Goal: Task Accomplishment & Management: Use online tool/utility

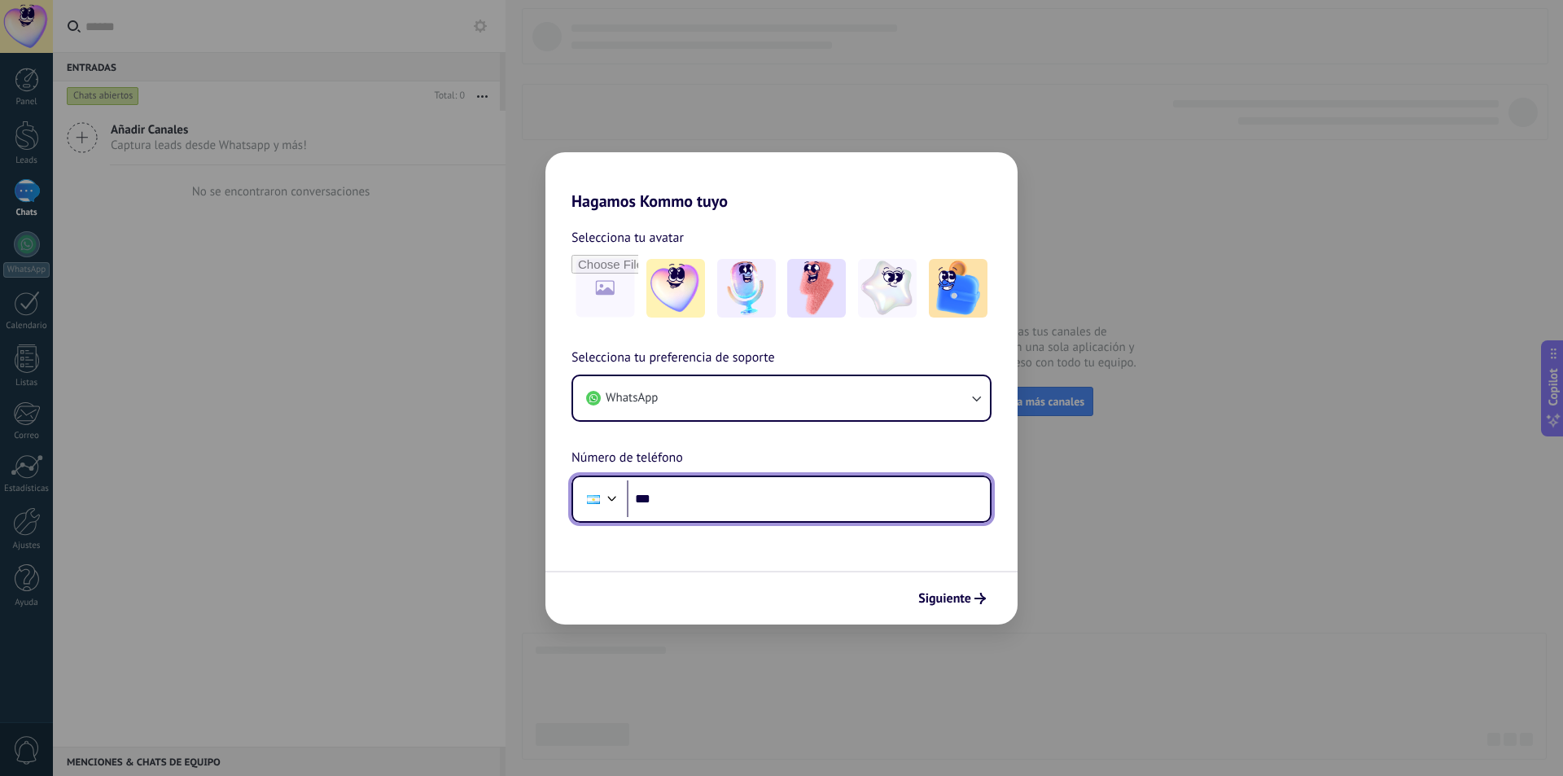
click at [688, 496] on input "***" at bounding box center [808, 498] width 363 height 37
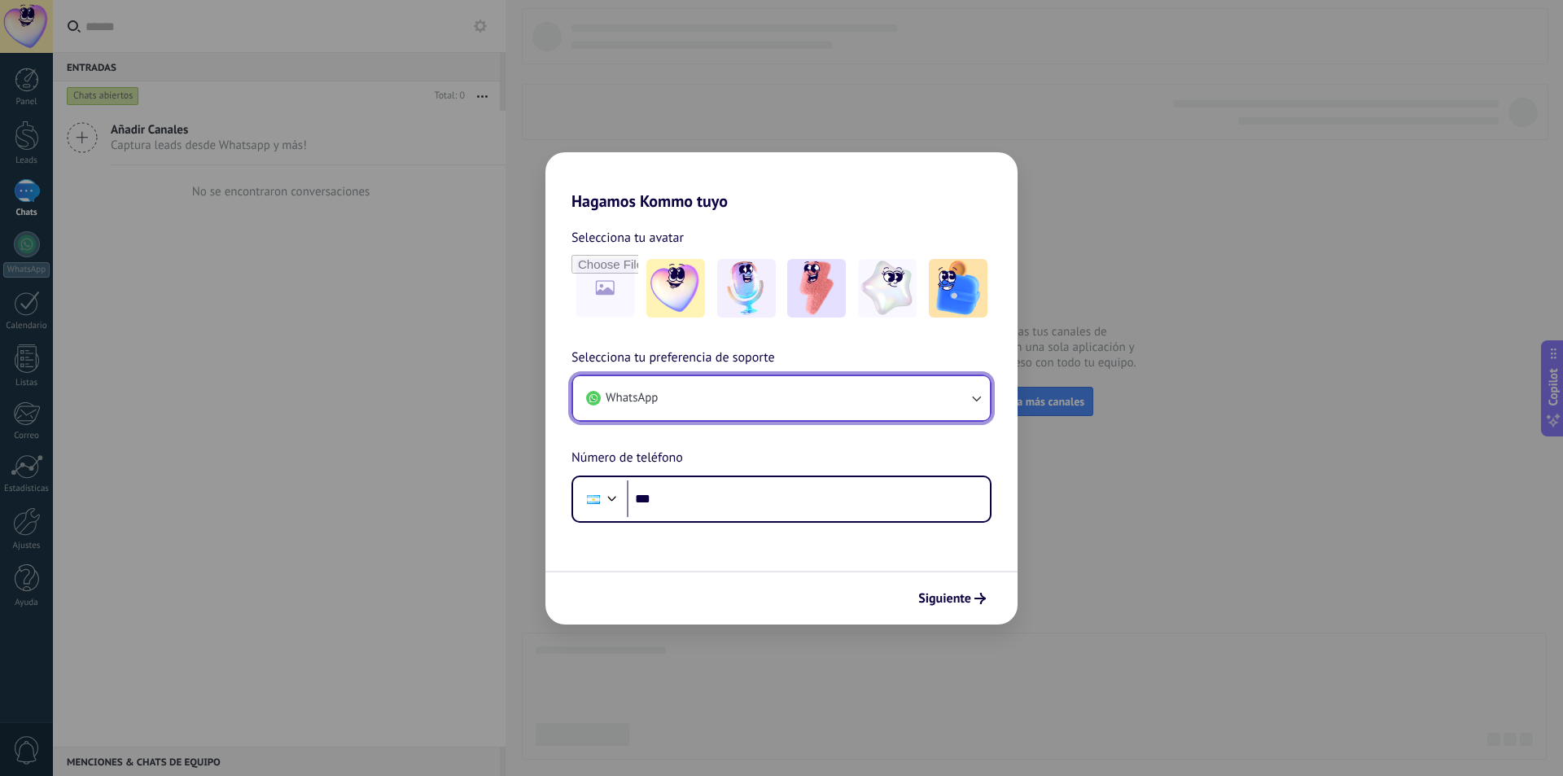
click at [667, 394] on button "WhatsApp" at bounding box center [781, 398] width 417 height 44
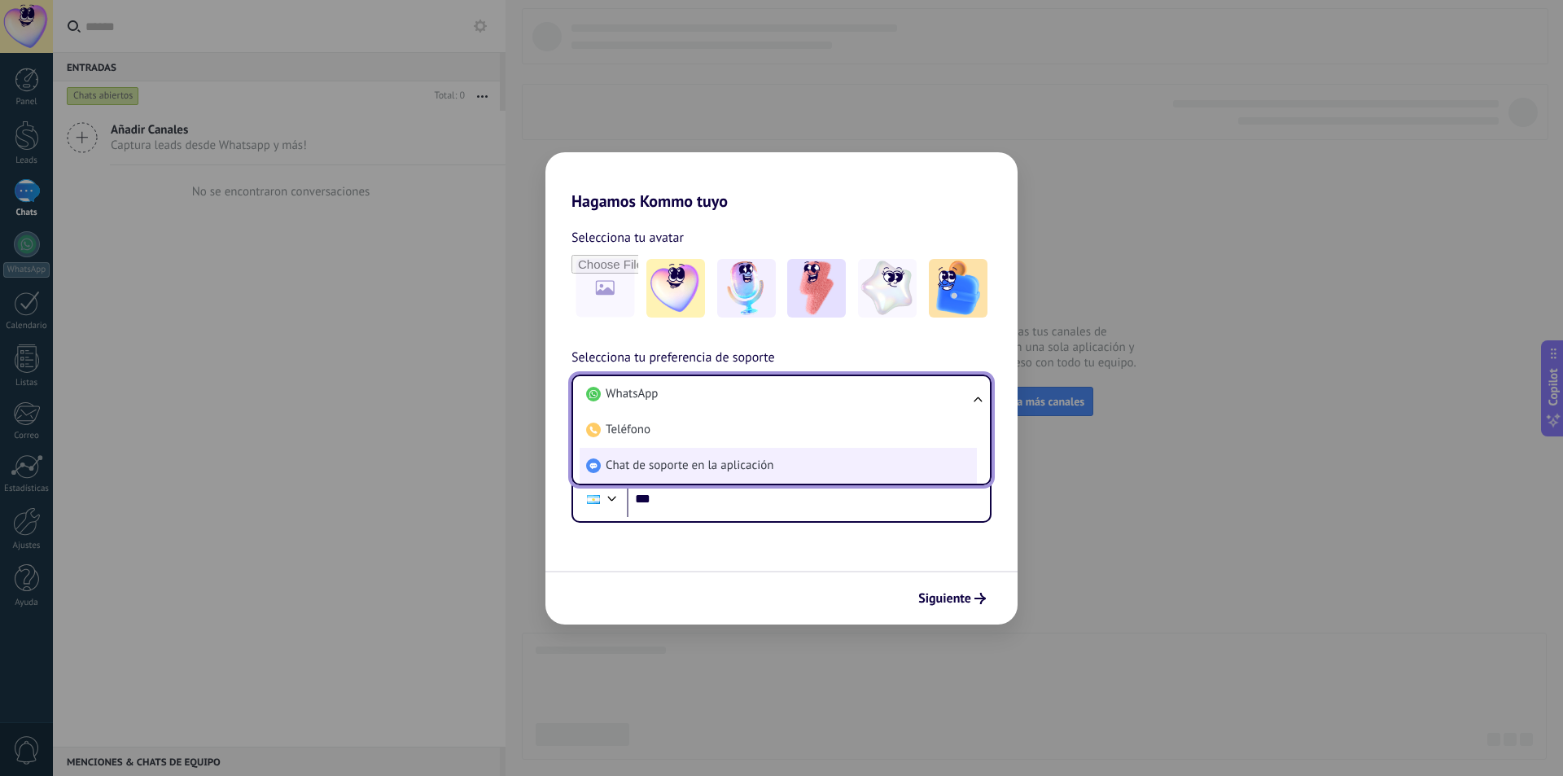
click at [636, 474] on span "Chat de soporte en la aplicación" at bounding box center [690, 466] width 168 height 16
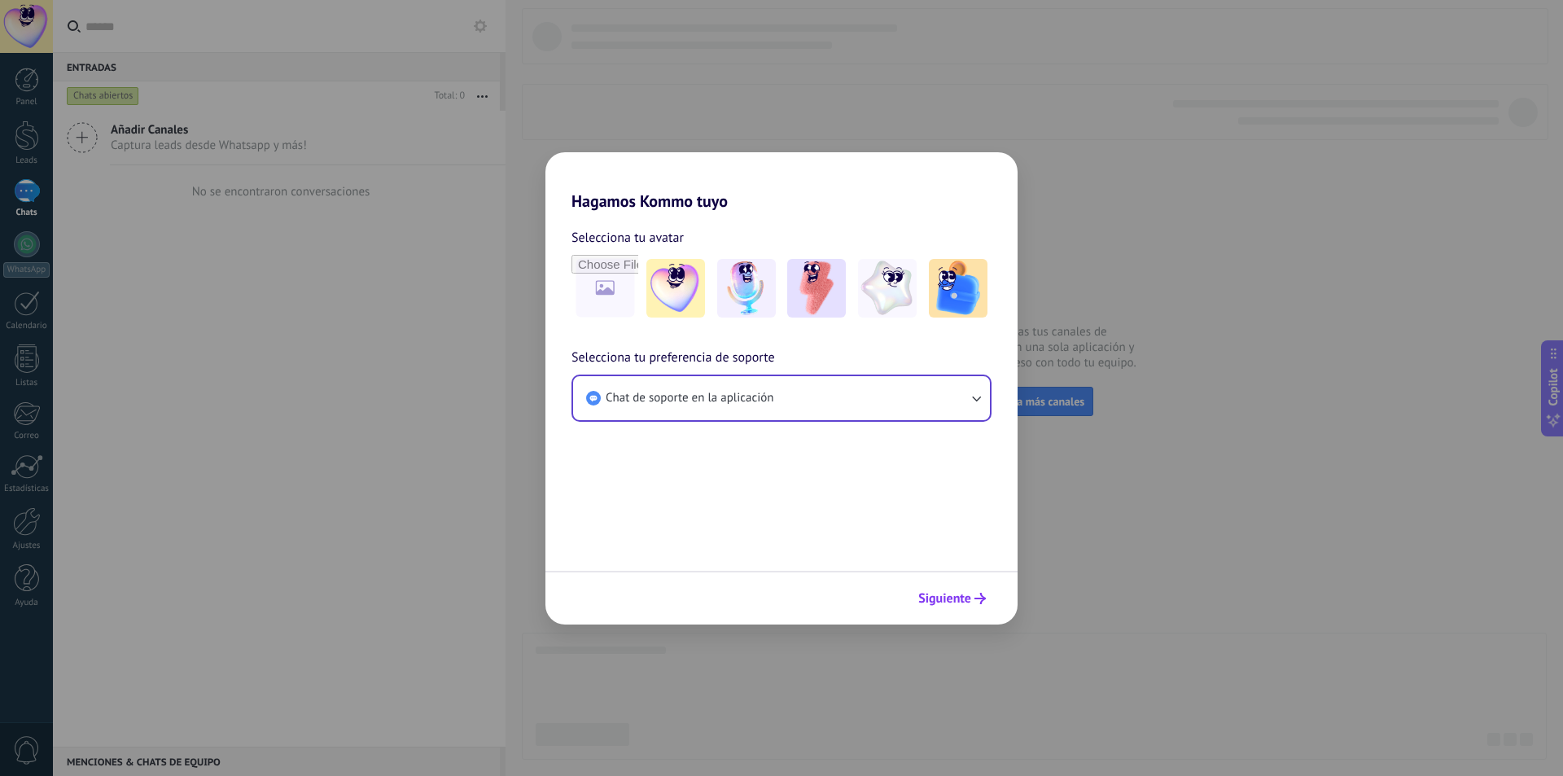
click at [956, 593] on span "Siguiente" at bounding box center [944, 598] width 53 height 11
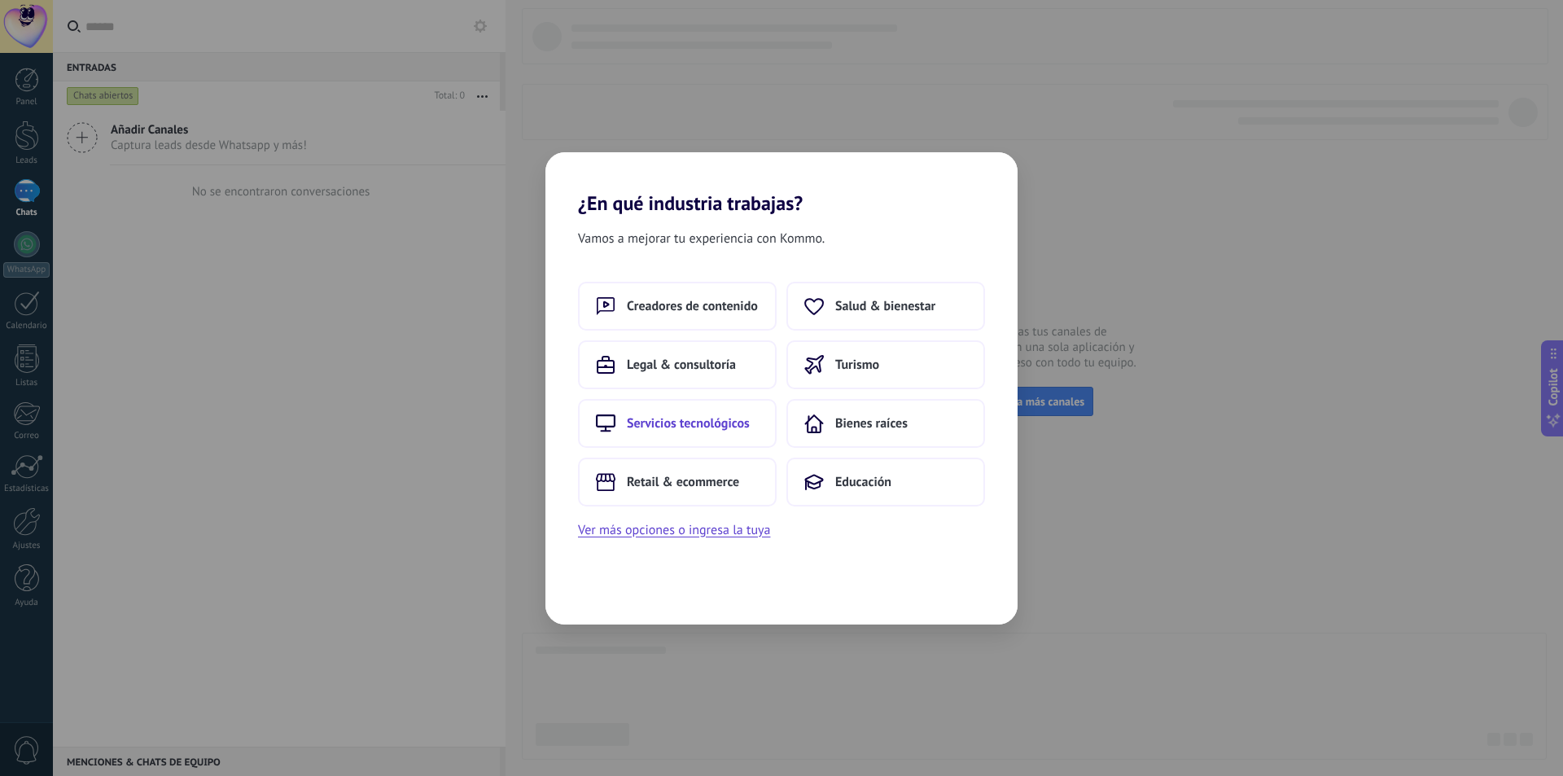
click at [653, 418] on span "Servicios tecnológicos" at bounding box center [688, 423] width 123 height 16
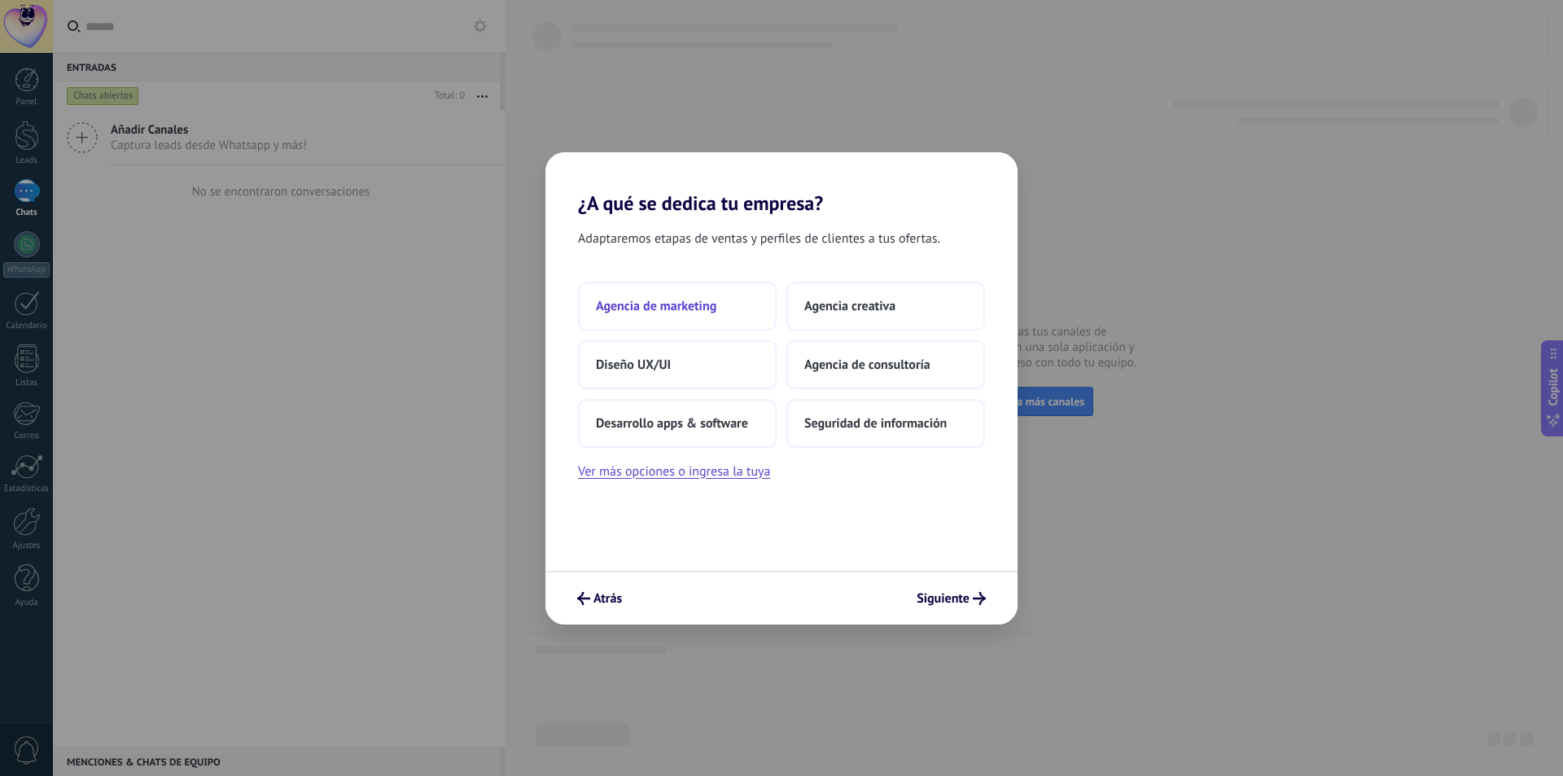
click at [644, 318] on button "Agencia de marketing" at bounding box center [677, 306] width 199 height 49
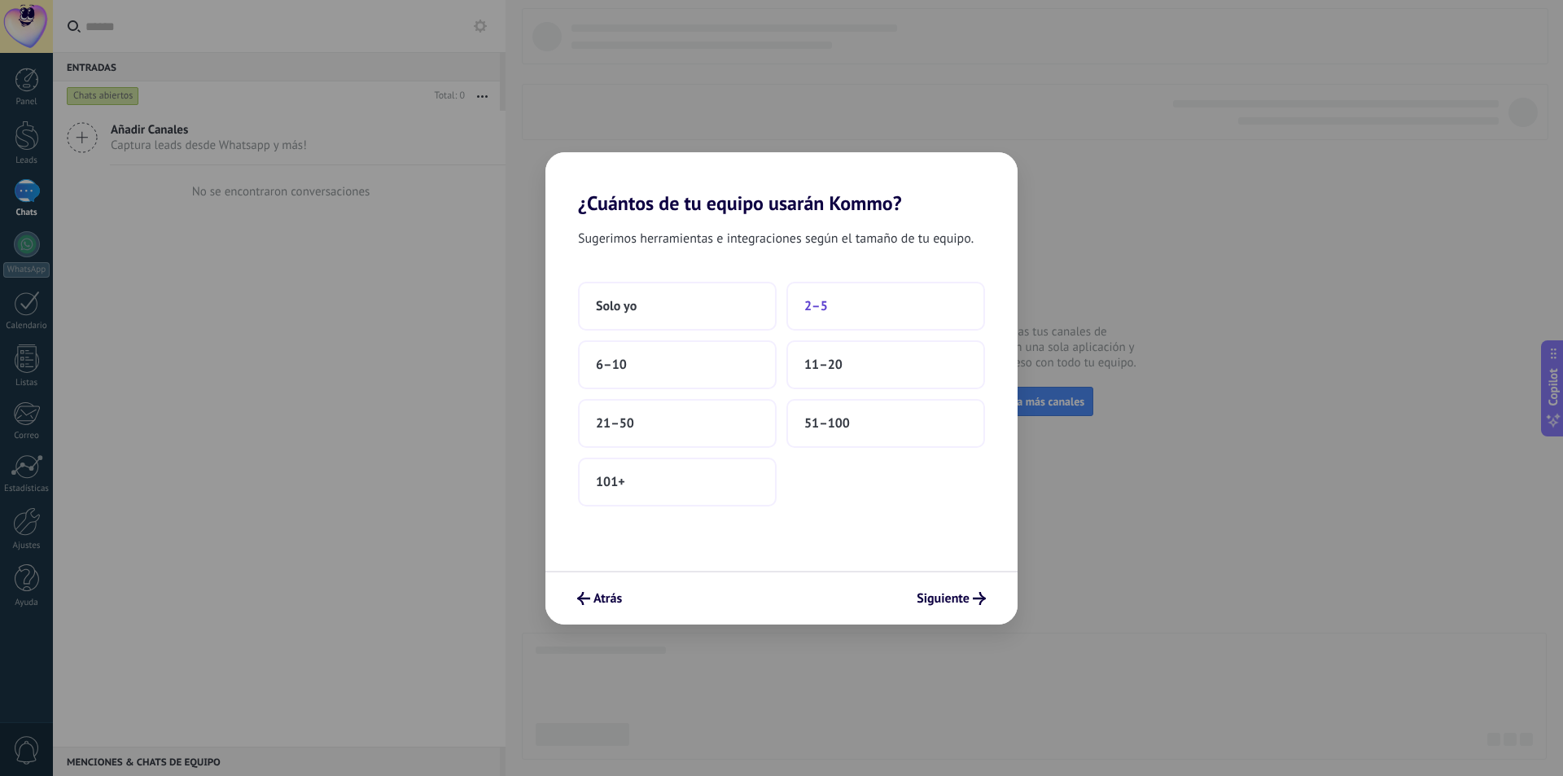
click at [820, 318] on button "2–5" at bounding box center [885, 306] width 199 height 49
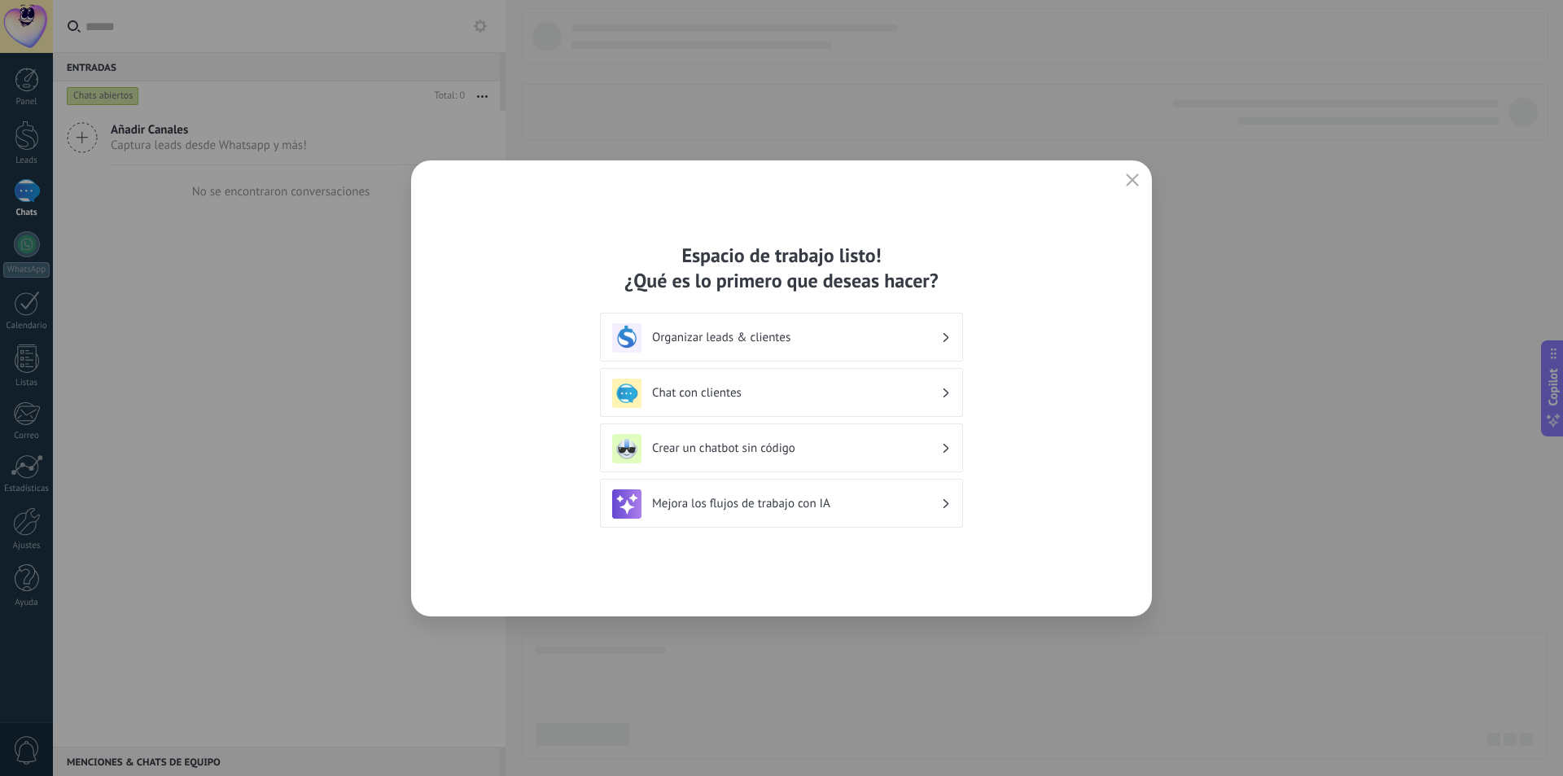
click at [681, 445] on h3 "Crear un chatbot sin código" at bounding box center [796, 447] width 289 height 15
click at [1136, 181] on icon "button" at bounding box center [1132, 179] width 13 height 13
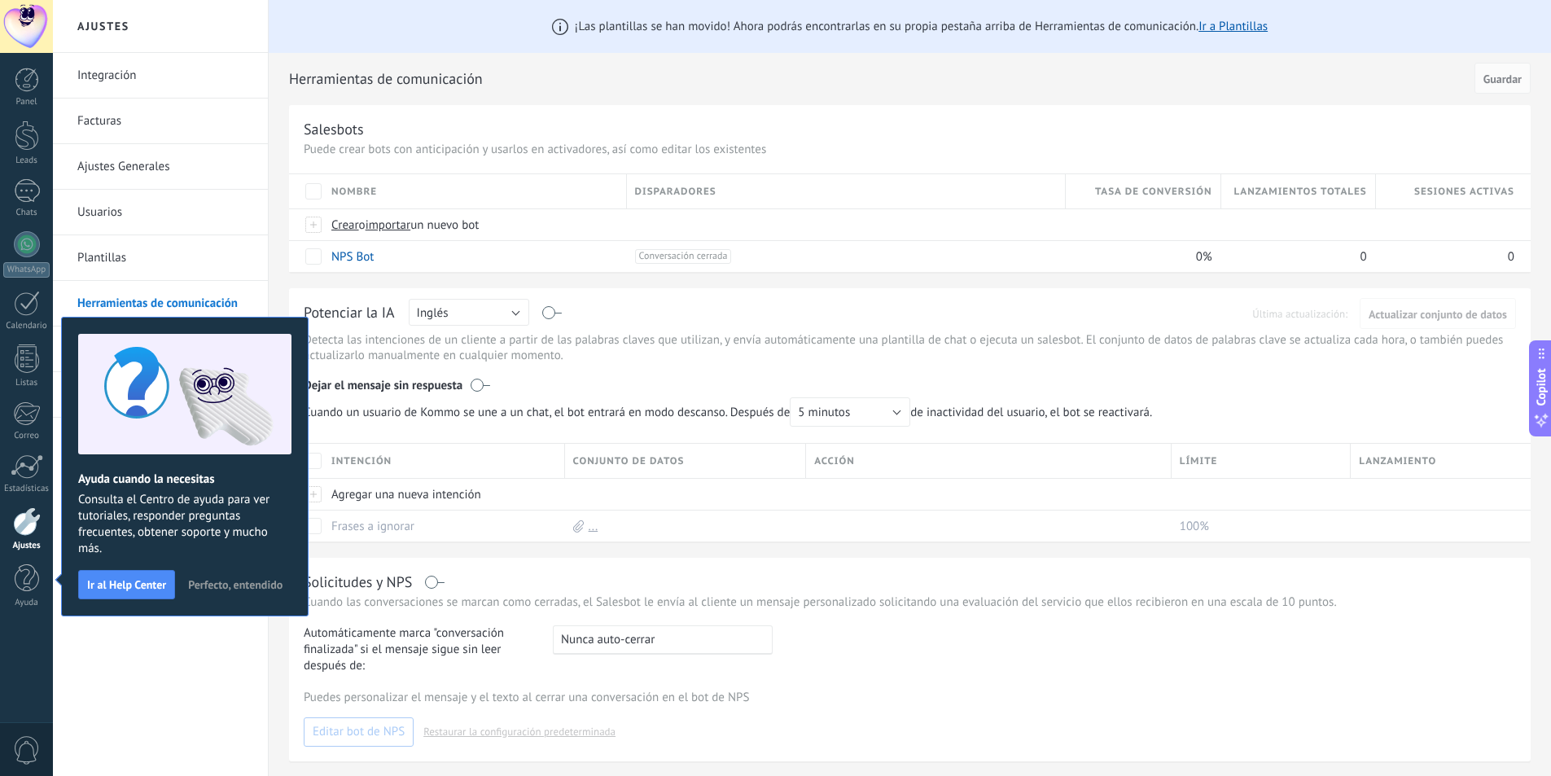
click at [242, 589] on span "Perfecto, entendido" at bounding box center [235, 584] width 94 height 11
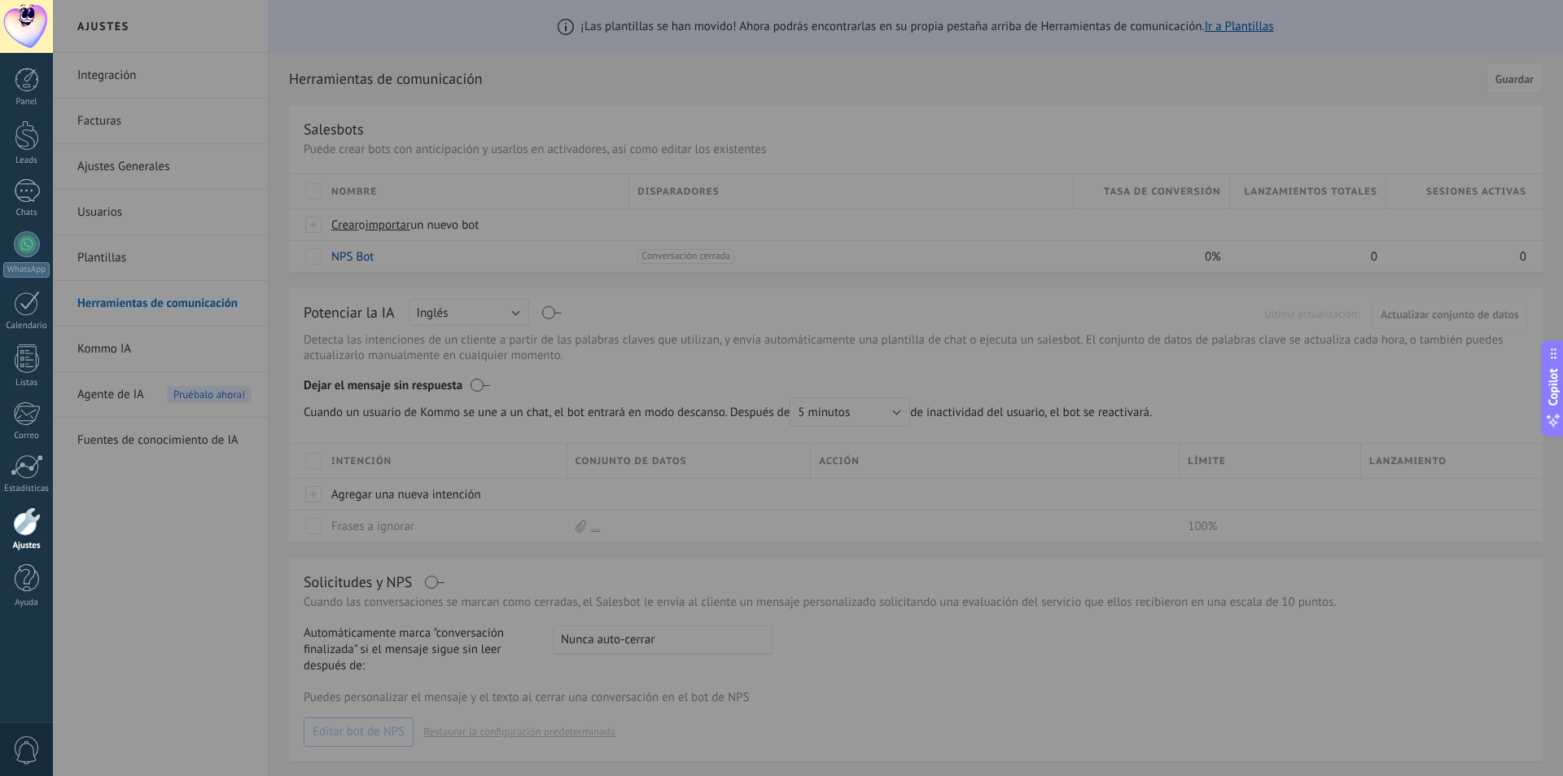
click at [33, 35] on div at bounding box center [26, 26] width 53 height 53
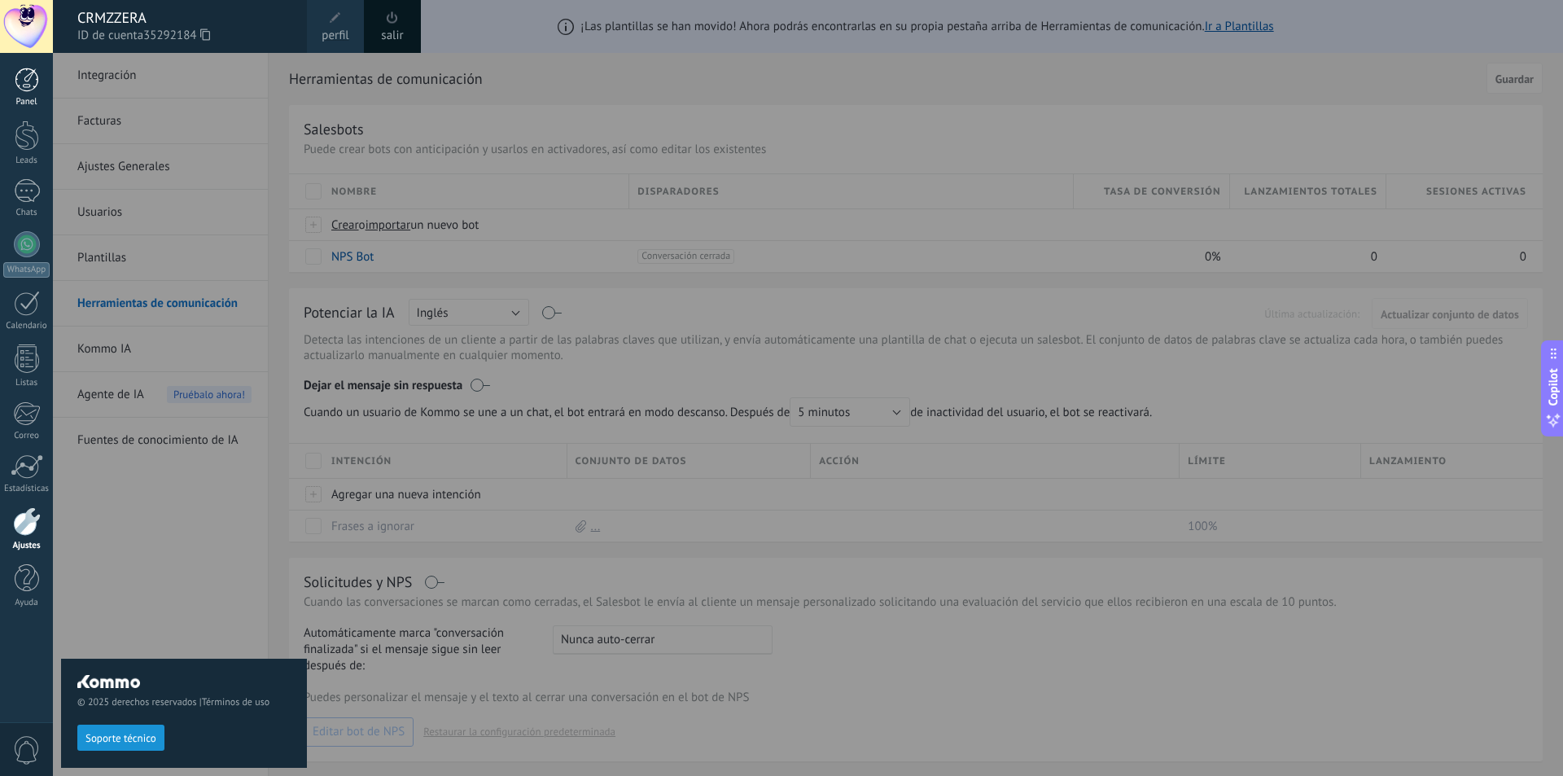
click at [42, 68] on link "Panel" at bounding box center [26, 88] width 53 height 40
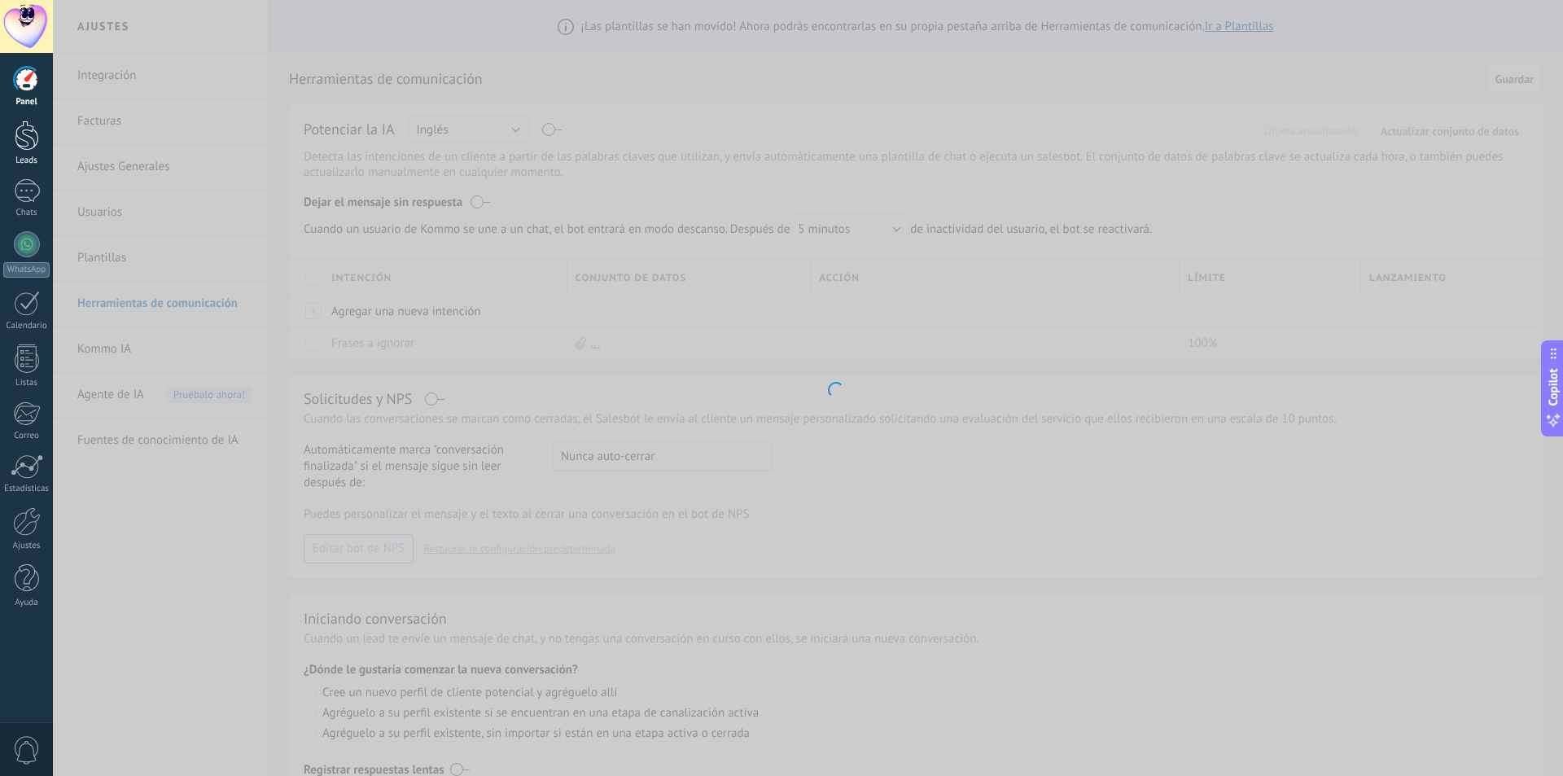
click at [34, 126] on div at bounding box center [27, 135] width 24 height 30
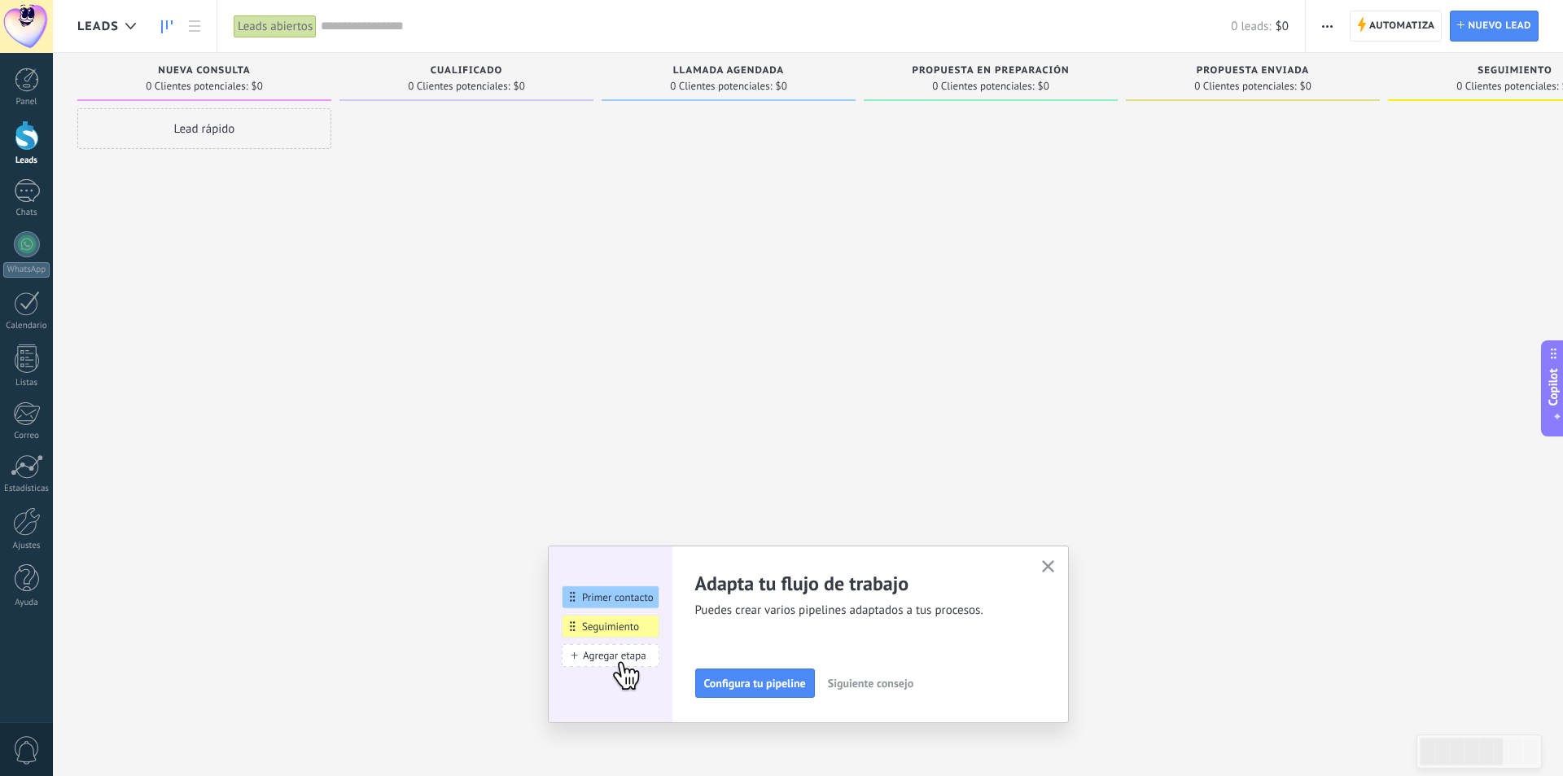
click at [1053, 575] on button "button" at bounding box center [1048, 567] width 20 height 22
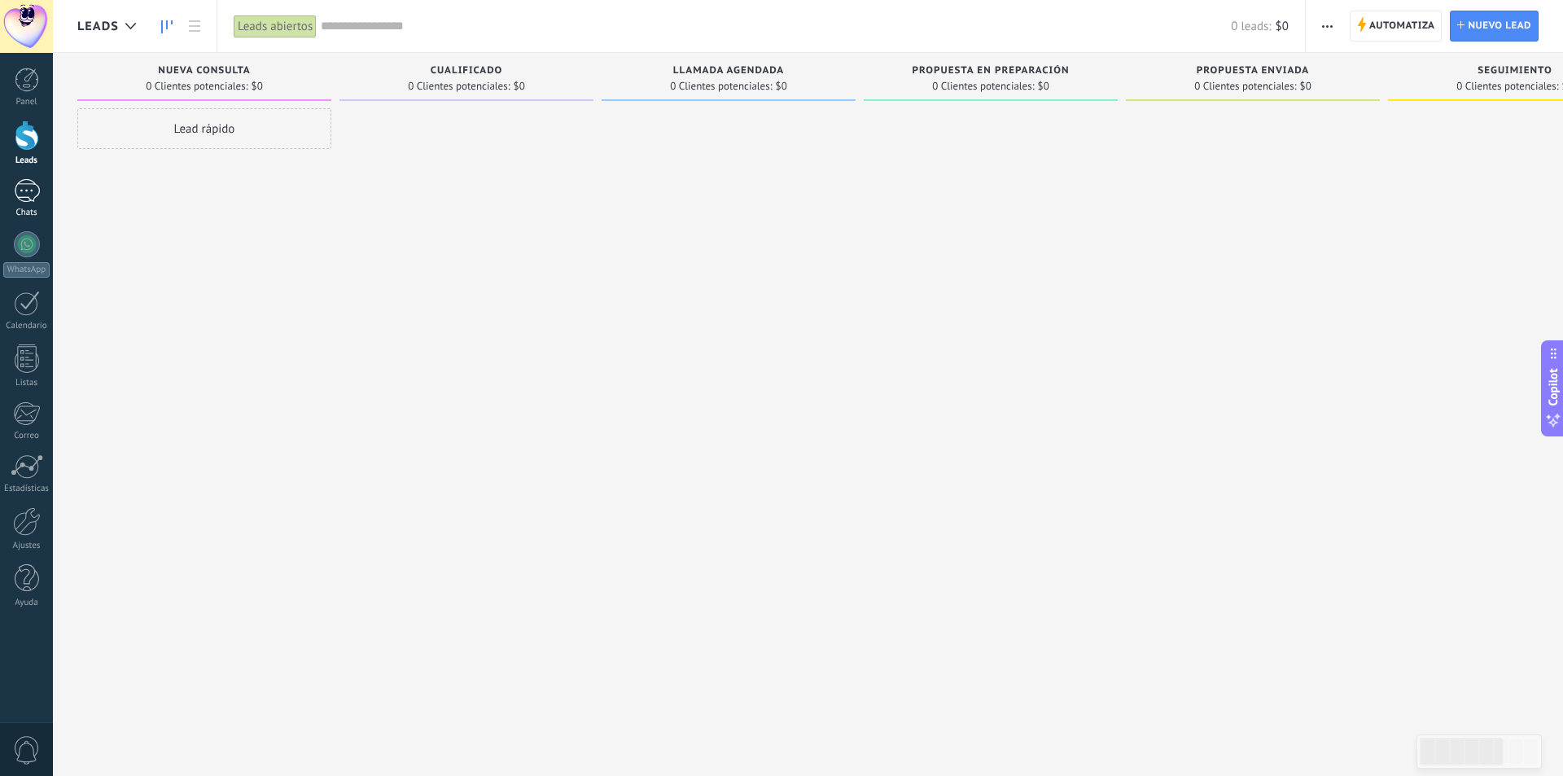
click at [27, 191] on div at bounding box center [27, 191] width 26 height 24
